Goal: Check status: Check status

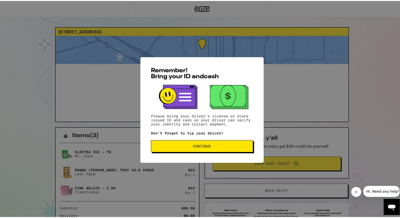
click at [217, 147] on span "Continue" at bounding box center [202, 146] width 94 height 4
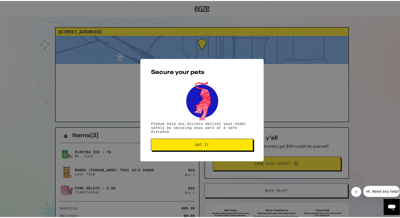
click at [212, 144] on span "Got it" at bounding box center [202, 144] width 94 height 4
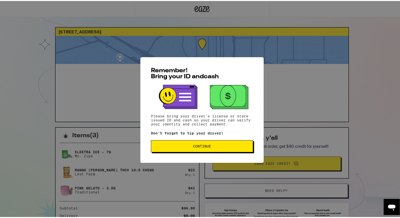
click at [229, 142] on button "Continue" at bounding box center [202, 146] width 102 height 12
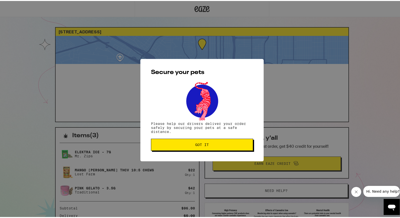
click at [229, 142] on button "Got it" at bounding box center [202, 144] width 102 height 12
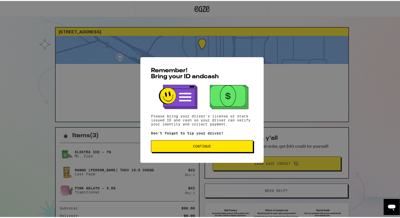
click at [218, 149] on button "Continue" at bounding box center [202, 146] width 102 height 12
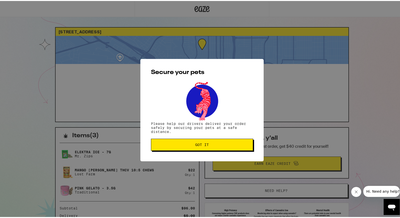
click at [218, 149] on button "Got it" at bounding box center [202, 144] width 102 height 12
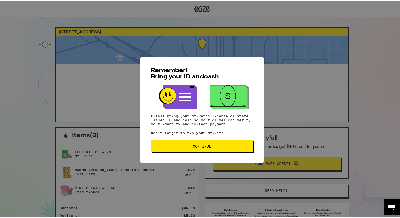
click at [219, 146] on span "Continue" at bounding box center [202, 146] width 94 height 4
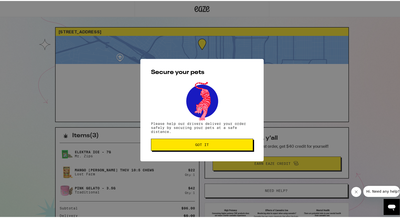
click at [218, 149] on button "Got it" at bounding box center [202, 144] width 102 height 12
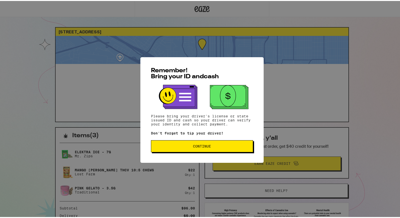
click at [197, 149] on button "Continue" at bounding box center [202, 146] width 102 height 12
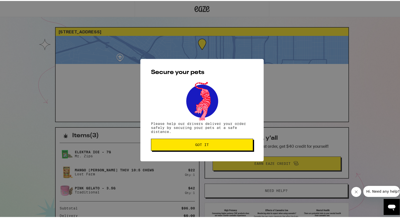
click at [206, 149] on button "Got it" at bounding box center [202, 144] width 102 height 12
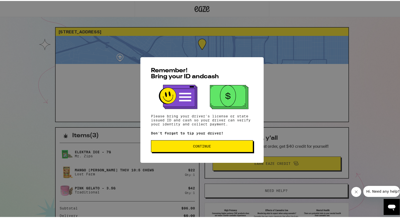
click at [196, 147] on span "Continue" at bounding box center [202, 146] width 18 height 4
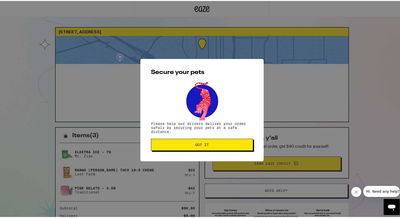
click at [196, 147] on button "Got it" at bounding box center [202, 144] width 102 height 12
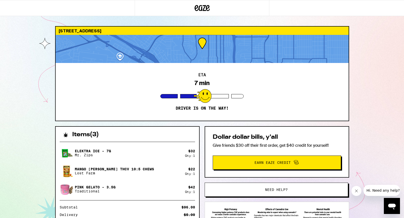
click at [394, 137] on div "[STREET_ADDRESS] ETA 7 min Driver is on the way! Items ( 3 ) Elektra Ice - 7g M…" at bounding box center [202, 137] width 404 height 274
click at [34, 129] on div "[STREET_ADDRESS] ETA 7 min Driver is on the way! Items ( 3 ) Elektra Ice - 7g M…" at bounding box center [202, 137] width 404 height 274
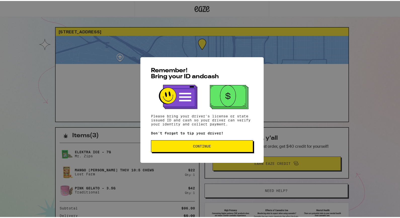
click at [194, 144] on span "Continue" at bounding box center [202, 146] width 18 height 4
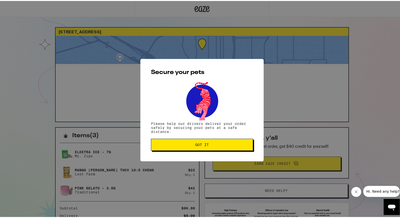
click at [235, 141] on button "Got it" at bounding box center [202, 144] width 102 height 12
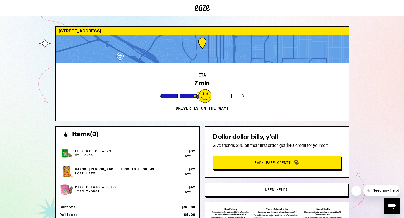
drag, startPoint x: 402, startPoint y: 85, endPoint x: 389, endPoint y: 91, distance: 14.1
click at [400, 86] on div "232 W Brookes Ave San Diego 92103 ETA 7 min Driver is on the way! Items ( 3 ) E…" at bounding box center [202, 137] width 404 height 274
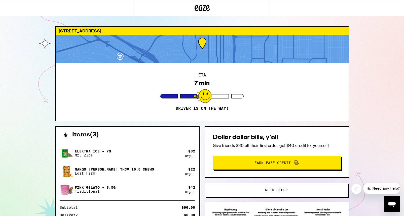
click at [378, 128] on div "232 W Brookes Ave San Diego 92103 ETA 7 min Driver is on the way! Items ( 3 ) E…" at bounding box center [202, 137] width 404 height 274
click at [177, 179] on div "Elektra Ice - 7g Mr. Zips $ 32 Qty: 1 Mango Jack Herer THCv 10:5 Chews Lost Far…" at bounding box center [127, 171] width 135 height 50
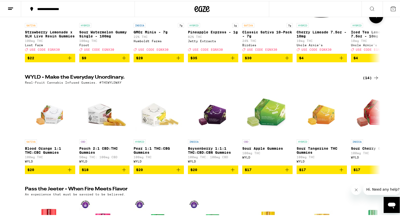
scroll to position [115, 0]
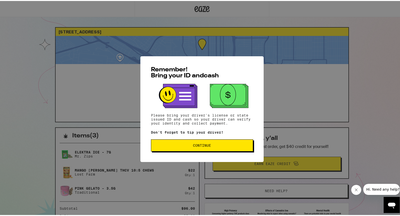
click at [193, 148] on button "Continue" at bounding box center [202, 145] width 102 height 12
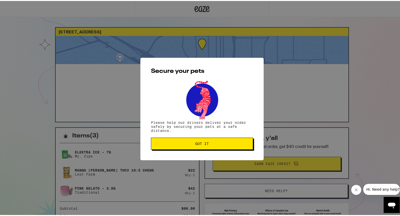
click at [199, 145] on span "Got it" at bounding box center [202, 143] width 14 height 4
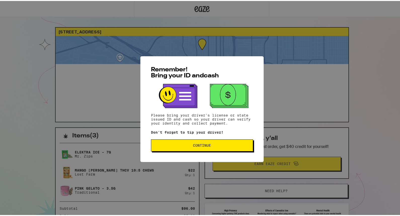
click at [193, 144] on span "Continue" at bounding box center [202, 145] width 18 height 4
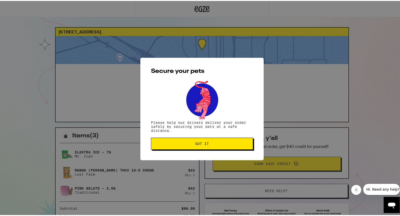
click at [195, 145] on span "Got it" at bounding box center [202, 143] width 14 height 4
